Goal: Task Accomplishment & Management: Use online tool/utility

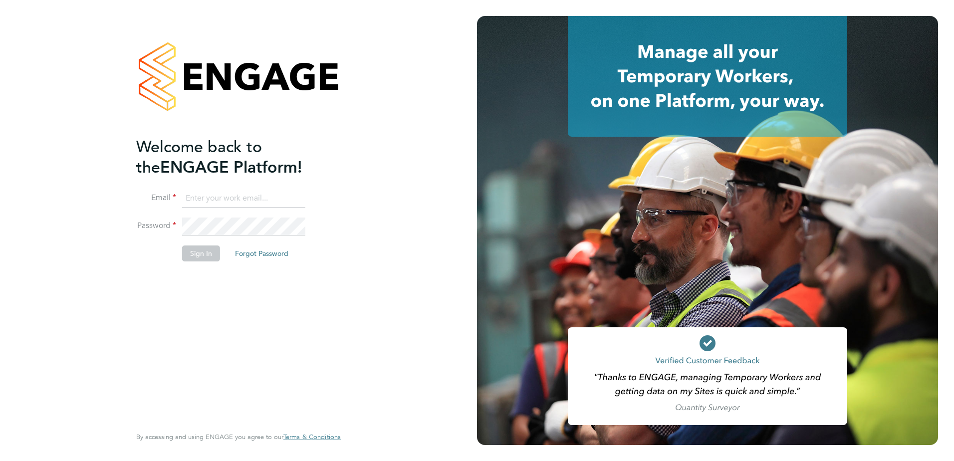
type input "matt.rogers@ngbailey.co.uk"
click at [945, 43] on div at bounding box center [715, 230] width 477 height 461
drag, startPoint x: 919, startPoint y: 1, endPoint x: 201, endPoint y: 253, distance: 761.9
click at [201, 253] on button "Sign In" at bounding box center [201, 253] width 38 height 16
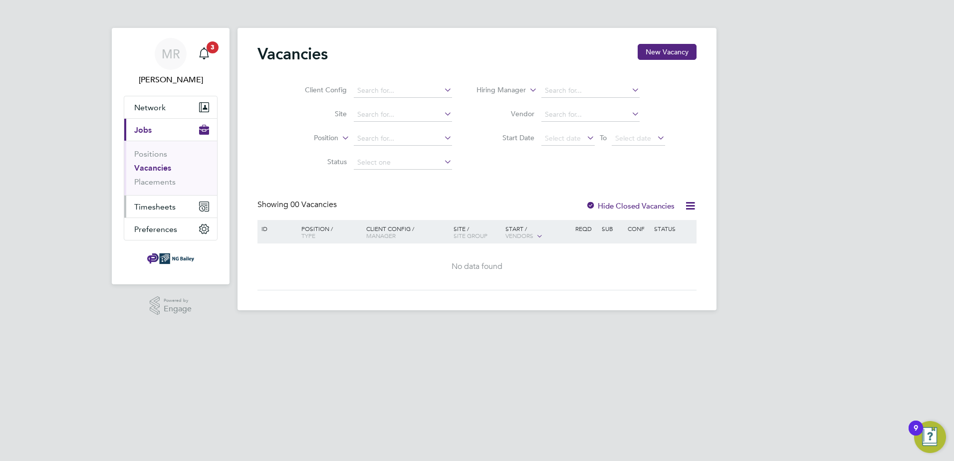
click at [165, 210] on span "Timesheets" at bounding box center [154, 206] width 41 height 9
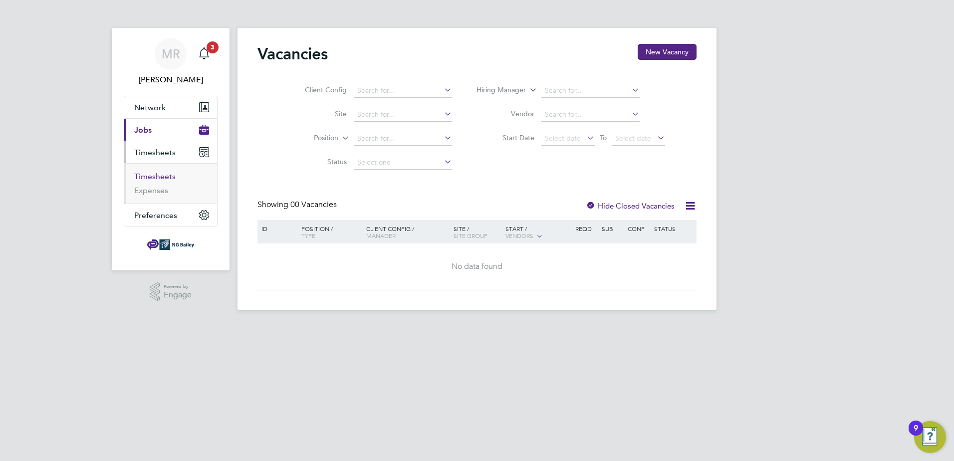
click at [155, 179] on link "Timesheets" at bounding box center [154, 176] width 41 height 9
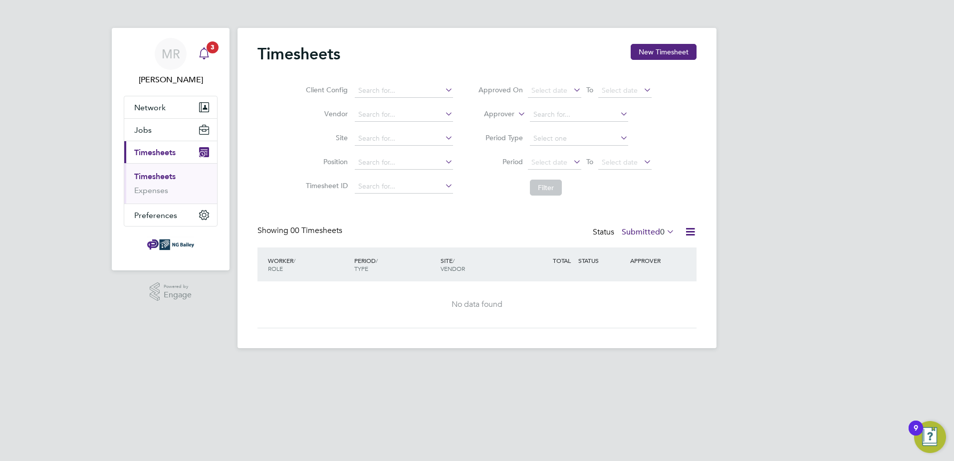
click at [201, 61] on div "Main navigation" at bounding box center [204, 54] width 20 height 20
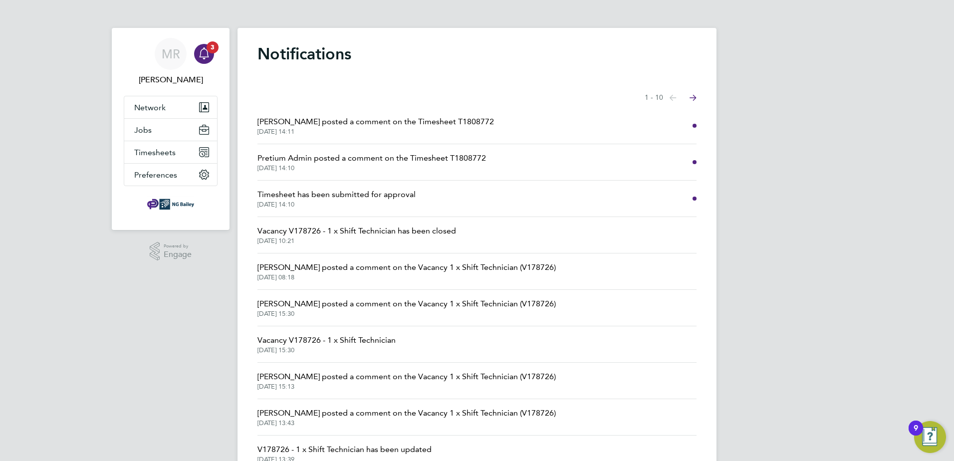
click at [274, 128] on span "[DATE] 14:11" at bounding box center [375, 132] width 236 height 8
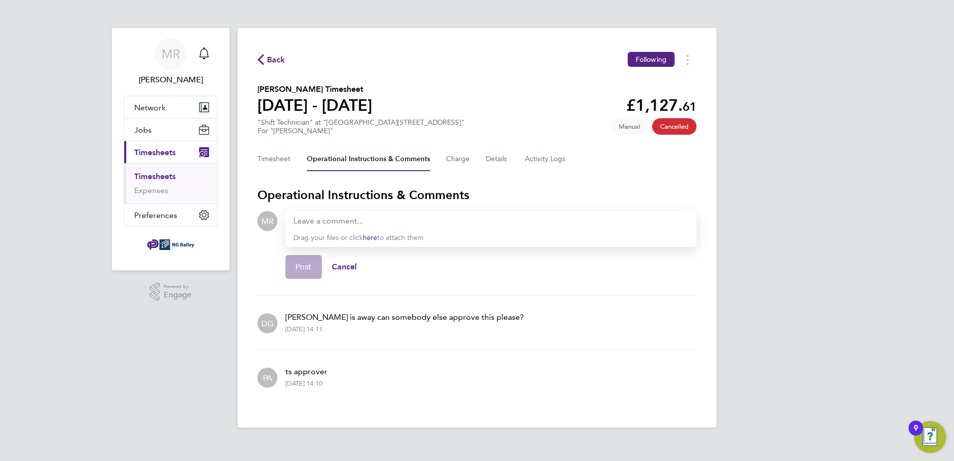
click at [160, 155] on span "Timesheets" at bounding box center [154, 152] width 41 height 9
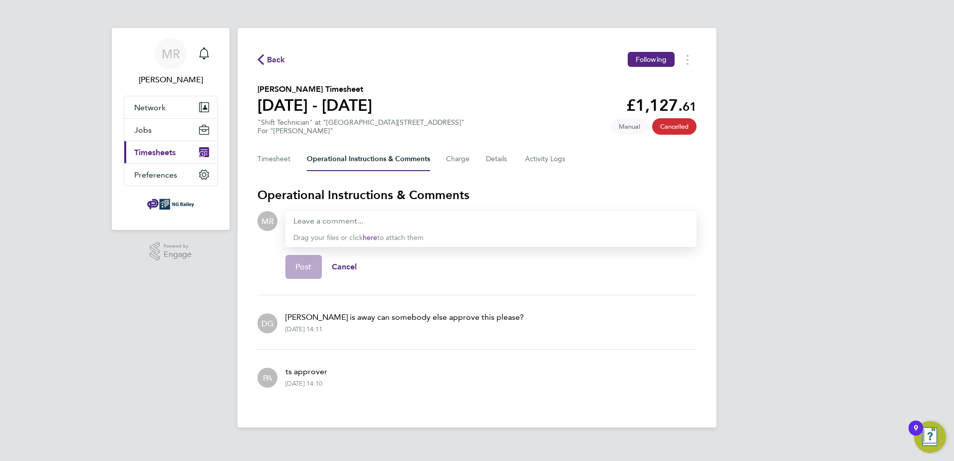
click at [160, 155] on span "Timesheets" at bounding box center [154, 152] width 41 height 9
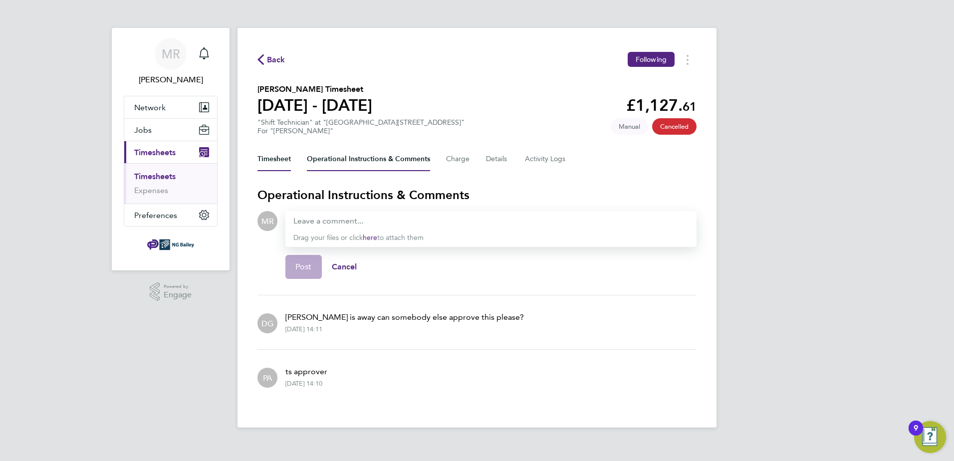
click at [261, 160] on button "Timesheet" at bounding box center [273, 159] width 33 height 24
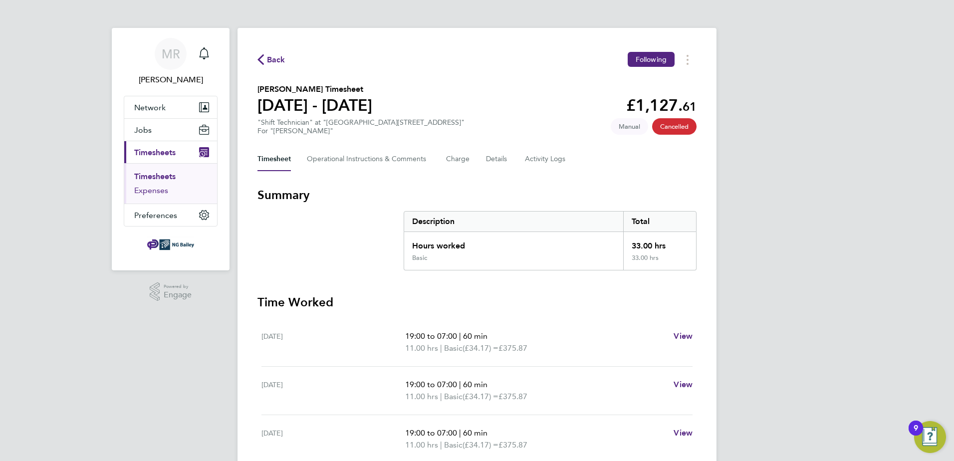
click at [163, 188] on link "Expenses" at bounding box center [151, 190] width 34 height 9
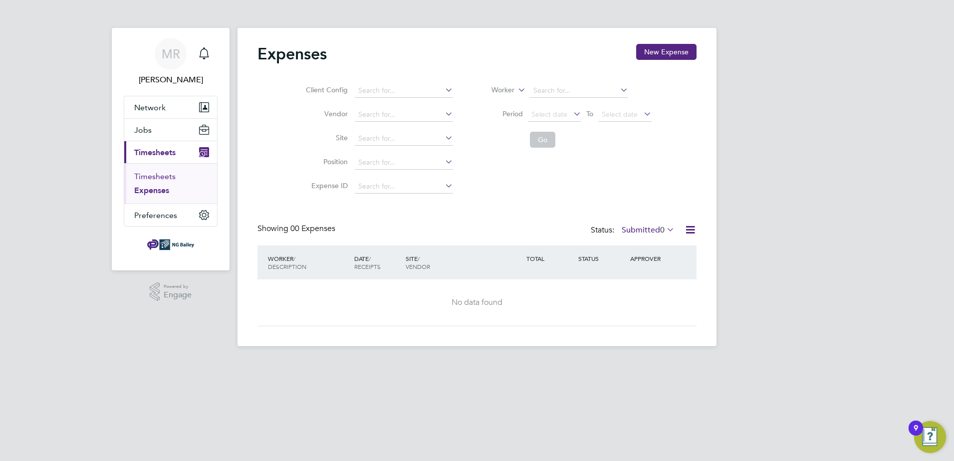
click at [163, 178] on link "Timesheets" at bounding box center [154, 176] width 41 height 9
click at [172, 176] on link "Timesheets" at bounding box center [154, 176] width 41 height 9
click at [692, 233] on icon at bounding box center [690, 231] width 12 height 12
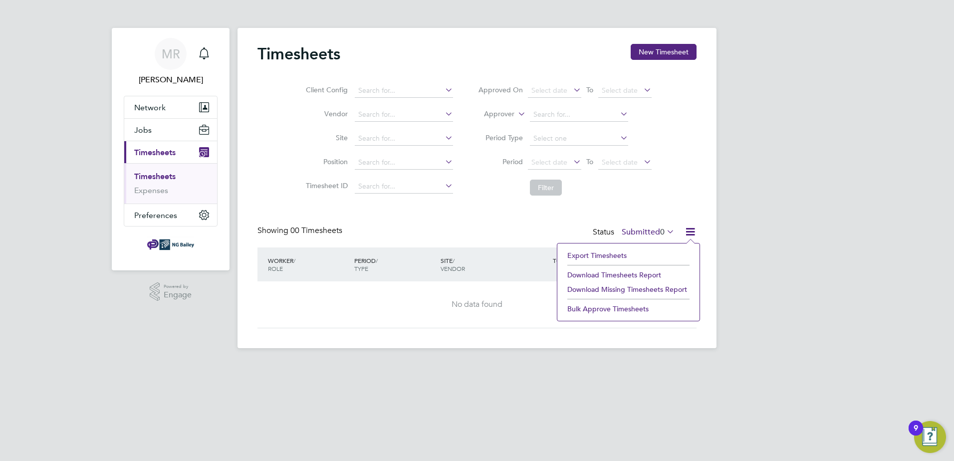
click at [443, 138] on icon at bounding box center [443, 138] width 0 height 14
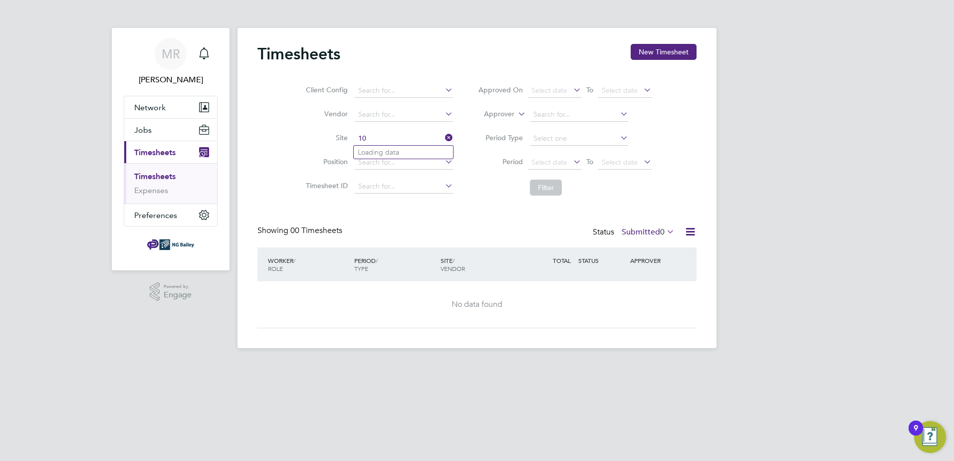
type input "1"
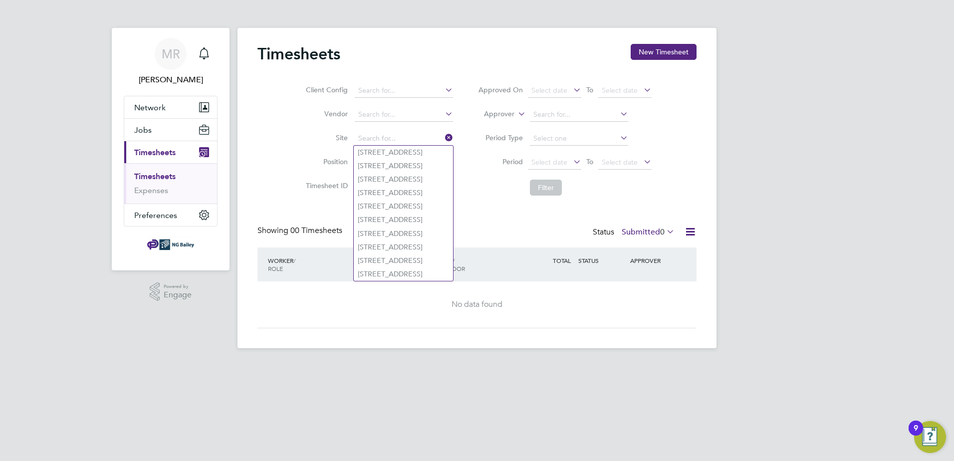
click at [497, 203] on div "Timesheets New Timesheet Client Config Vendor Site Position Timesheet ID Approv…" at bounding box center [476, 186] width 439 height 284
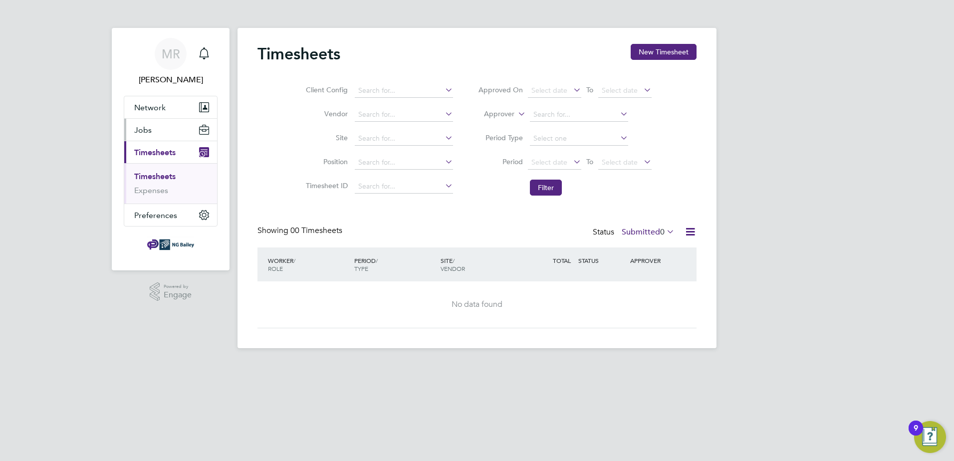
click at [159, 133] on button "Jobs" at bounding box center [170, 130] width 93 height 22
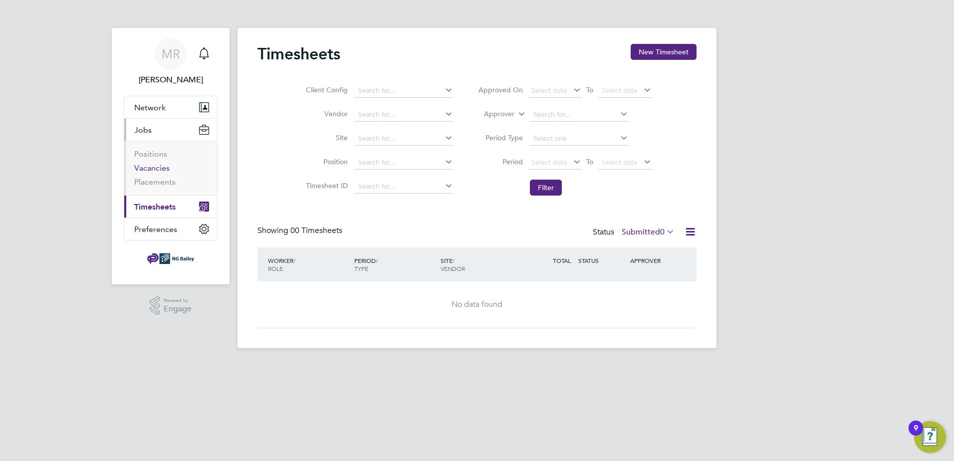
click at [155, 167] on link "Vacancies" at bounding box center [151, 167] width 35 height 9
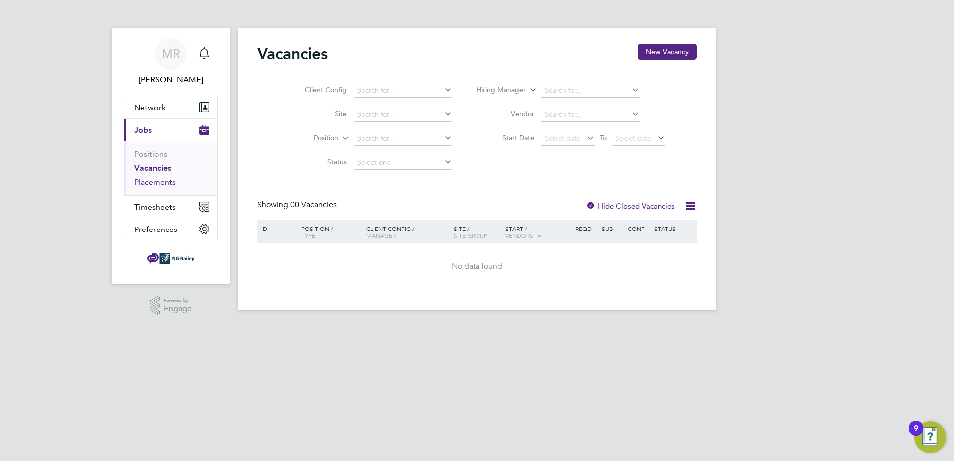
click at [158, 181] on link "Placements" at bounding box center [154, 181] width 41 height 9
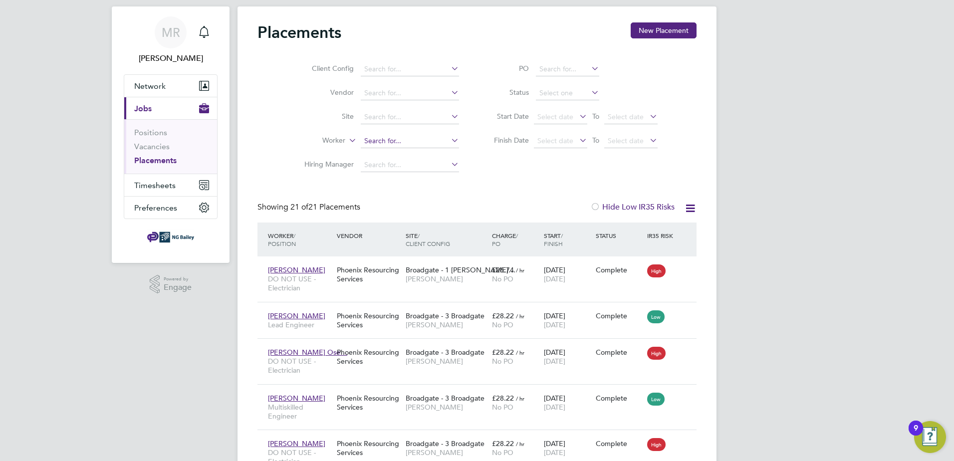
click at [410, 140] on input at bounding box center [410, 141] width 98 height 14
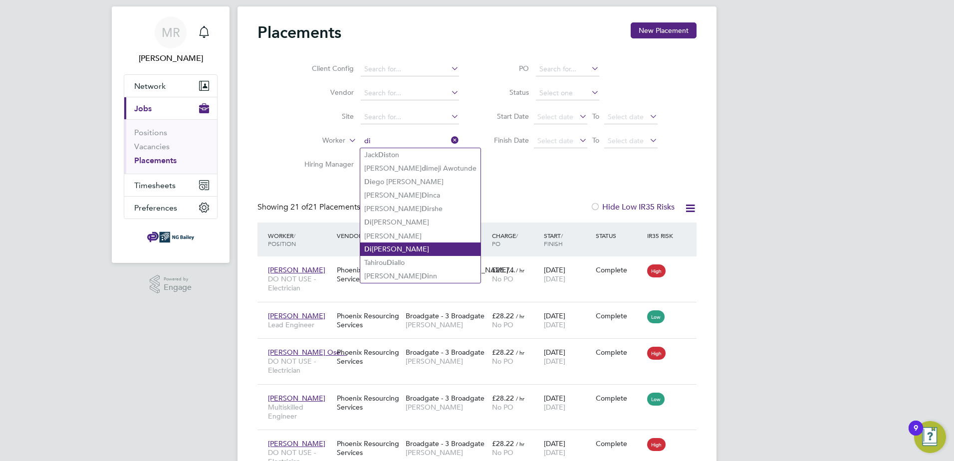
click at [399, 243] on li "Di [PERSON_NAME]" at bounding box center [420, 248] width 120 height 13
type input "[PERSON_NAME]"
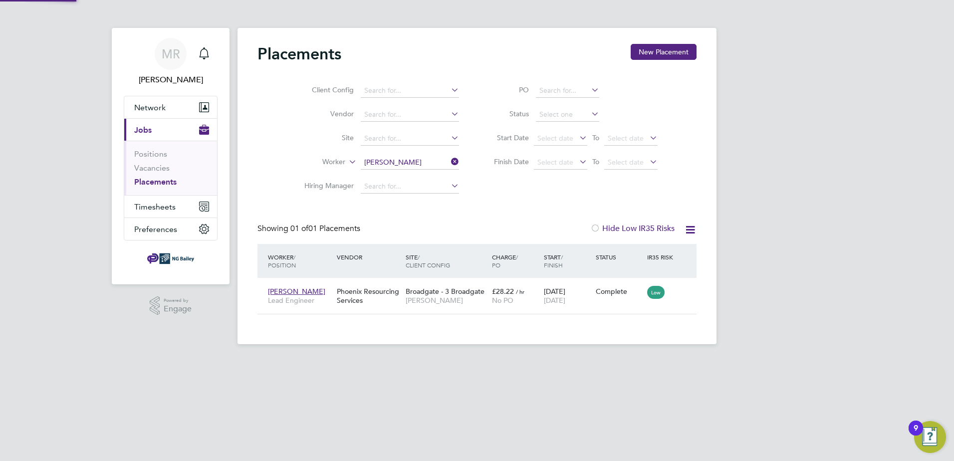
scroll to position [29, 87]
click at [160, 210] on span "Timesheets" at bounding box center [154, 206] width 41 height 9
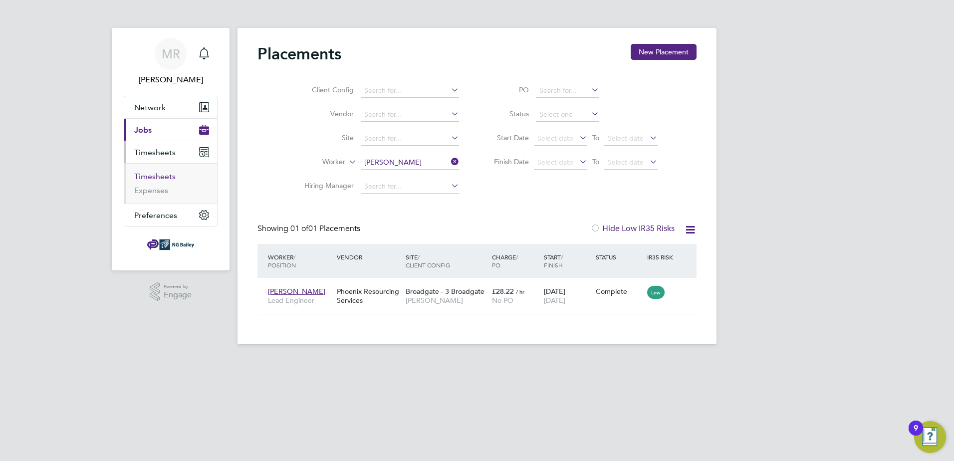
click at [150, 175] on link "Timesheets" at bounding box center [154, 176] width 41 height 9
